Goal: Task Accomplishment & Management: Manage account settings

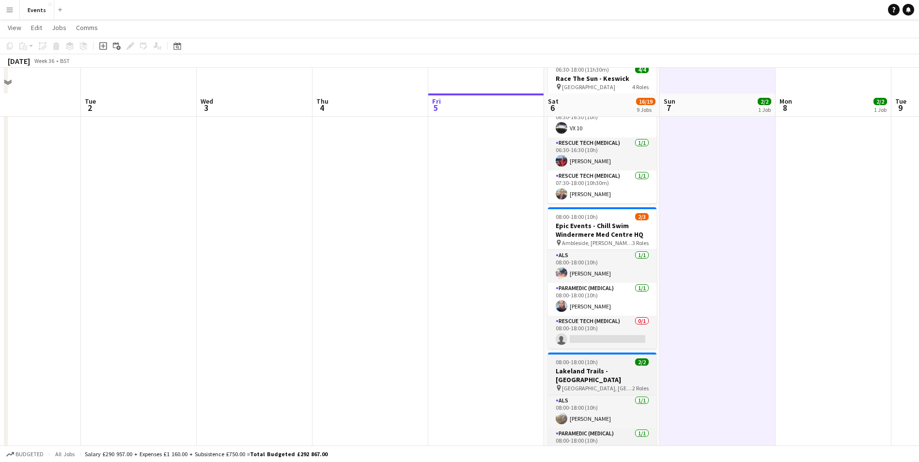
scroll to position [476, 0]
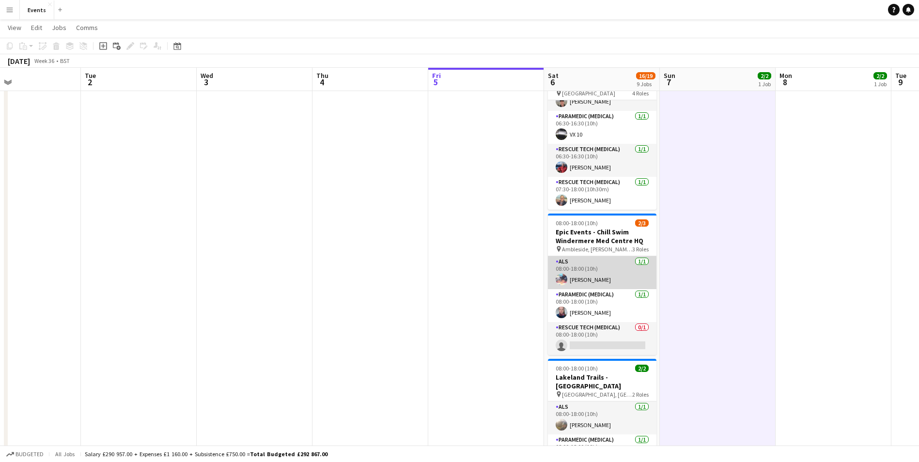
click at [596, 278] on app-card-role "ALS [DATE] 08:00-18:00 (10h) [PERSON_NAME]" at bounding box center [602, 272] width 108 height 33
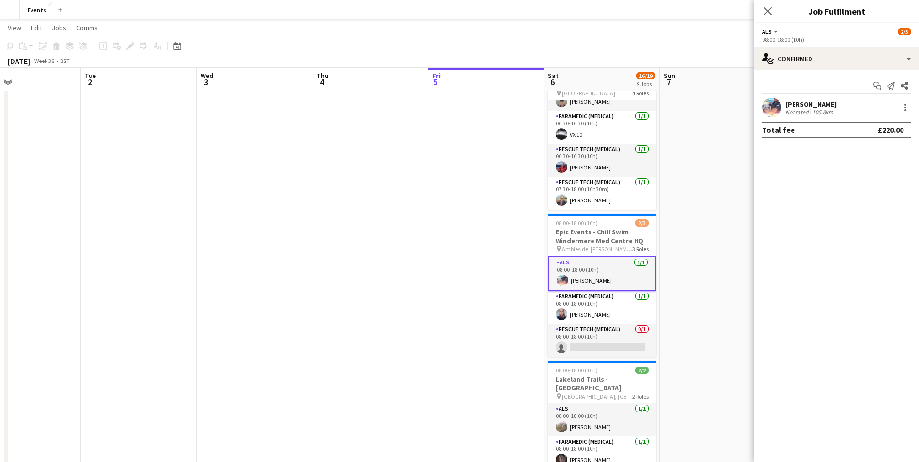
click at [799, 113] on div "Not rated" at bounding box center [797, 111] width 25 height 7
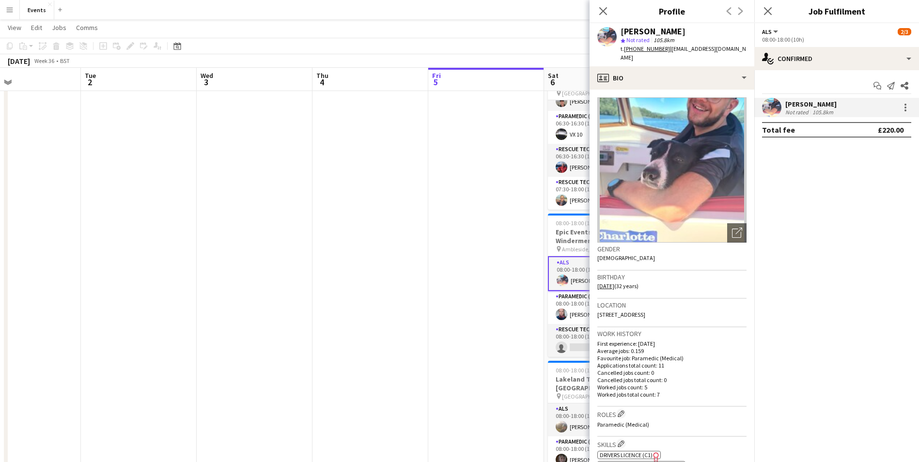
scroll to position [242, 0]
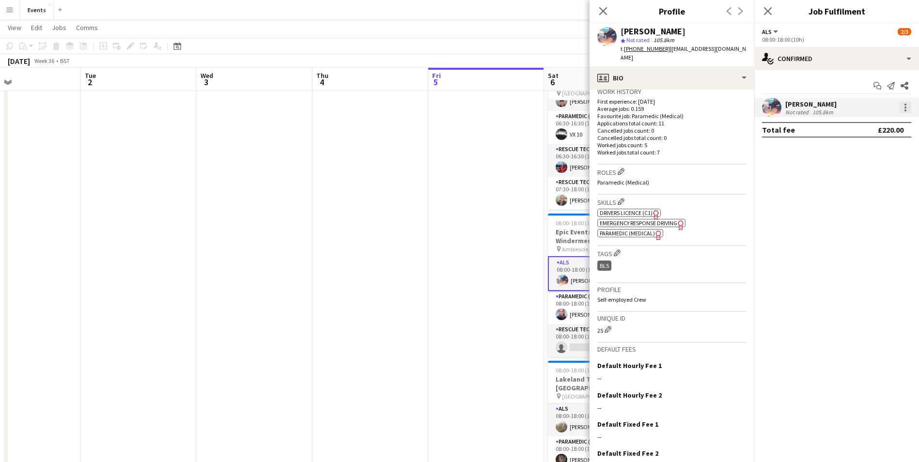
click at [909, 109] on div at bounding box center [905, 108] width 12 height 12
click at [809, 284] on div at bounding box center [459, 231] width 919 height 462
click at [600, 17] on div "Close pop-in" at bounding box center [602, 11] width 27 height 22
click at [603, 11] on icon at bounding box center [602, 10] width 9 height 9
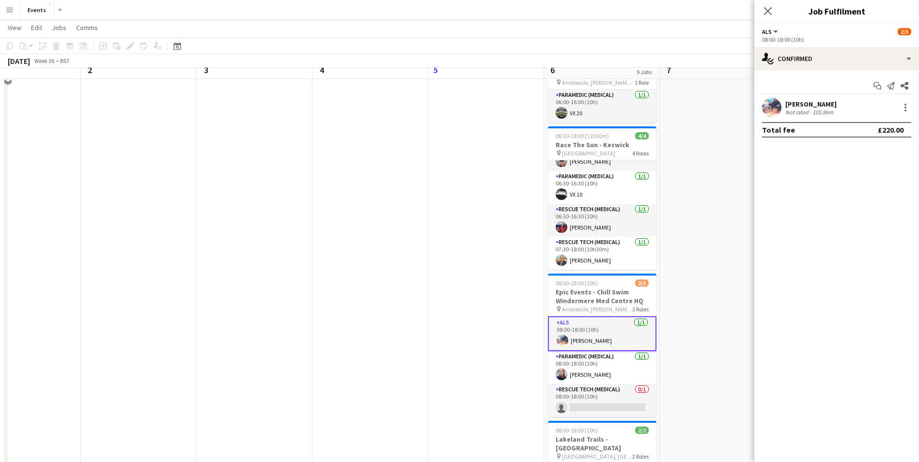
scroll to position [0, 0]
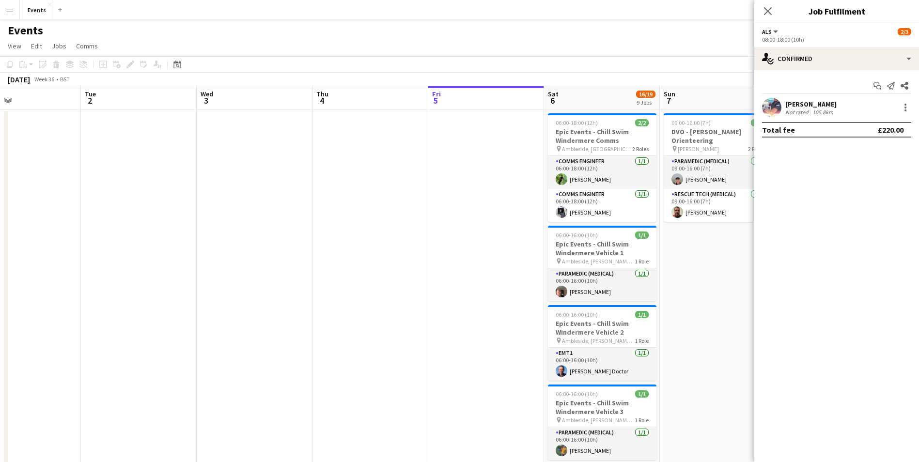
click at [805, 106] on div "[PERSON_NAME]" at bounding box center [810, 104] width 51 height 9
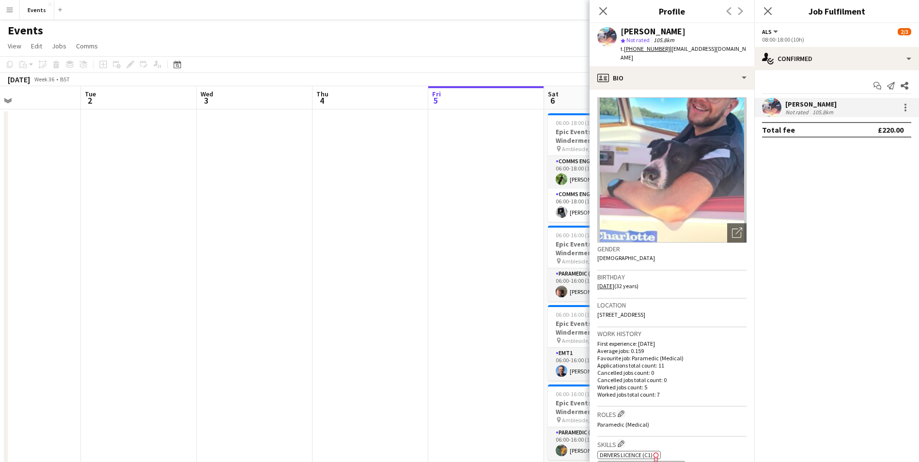
click at [695, 47] on span "| [EMAIL_ADDRESS][DOMAIN_NAME]" at bounding box center [682, 53] width 125 height 16
click at [695, 49] on span "| [EMAIL_ADDRESS][DOMAIN_NAME]" at bounding box center [682, 53] width 125 height 16
click at [672, 271] on div "Birthday [DEMOGRAPHIC_DATA] (32 years)" at bounding box center [671, 285] width 149 height 28
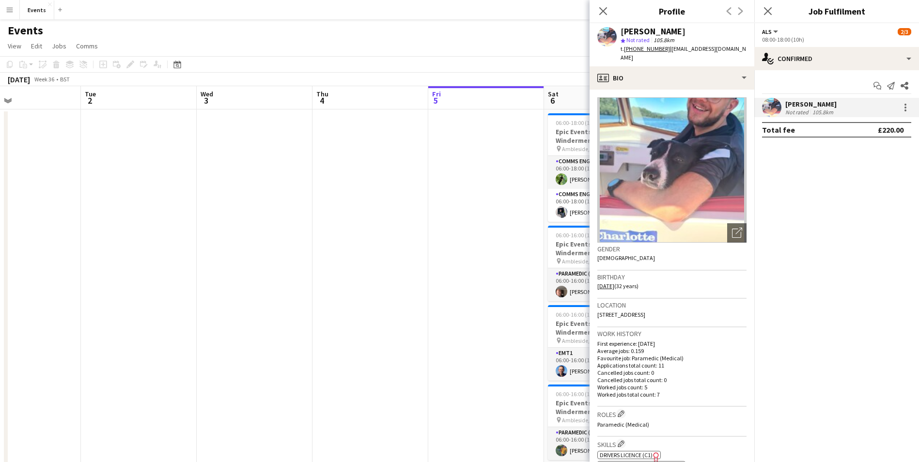
click at [722, 152] on img at bounding box center [671, 169] width 149 height 145
click at [604, 13] on icon at bounding box center [602, 10] width 9 height 9
